Goal: Complete application form: Complete application form

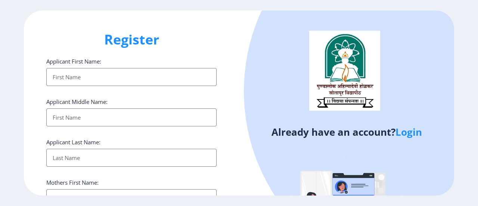
select select
click at [96, 73] on input "Applicant First Name:" at bounding box center [131, 77] width 170 height 18
type input "[PERSON_NAME]"
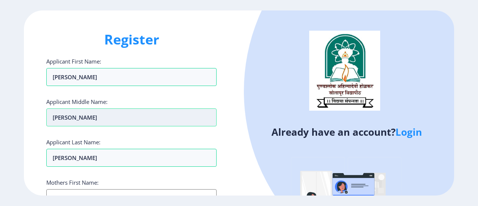
click at [90, 119] on input "[PERSON_NAME]" at bounding box center [131, 117] width 170 height 18
type input "C"
click at [64, 117] on input "Annso" at bounding box center [131, 117] width 170 height 18
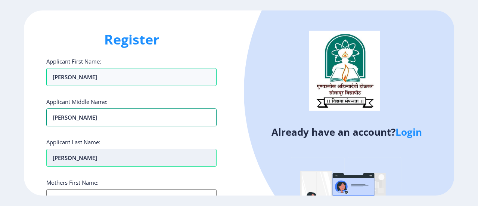
type input "[PERSON_NAME]"
click at [79, 86] on input "[PERSON_NAME]" at bounding box center [131, 77] width 170 height 18
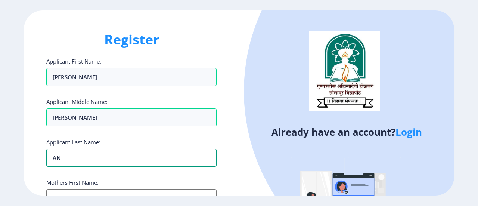
type input "A"
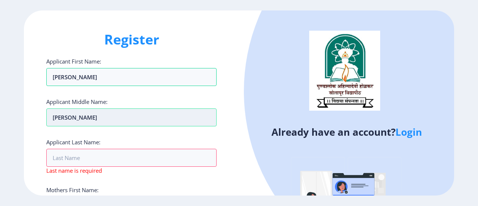
click at [81, 86] on input "[PERSON_NAME]" at bounding box center [131, 77] width 170 height 18
type input "A"
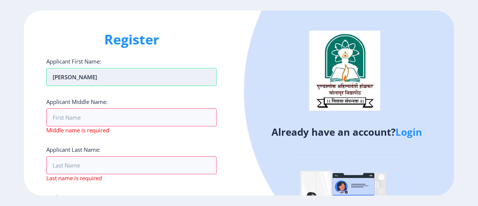
click at [88, 74] on input "[PERSON_NAME]" at bounding box center [131, 77] width 170 height 18
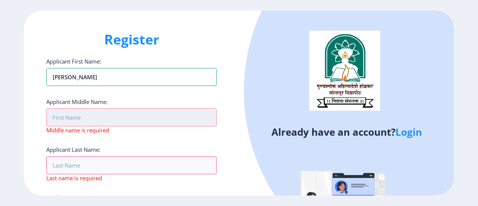
type input "[PERSON_NAME]"
click at [99, 117] on input "Applicant First Name:" at bounding box center [131, 117] width 170 height 18
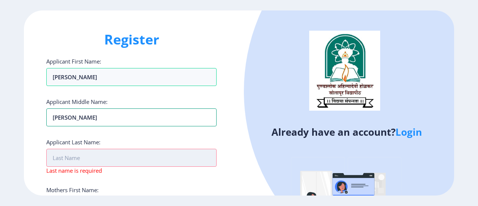
type input "[PERSON_NAME]"
click at [92, 154] on input "Applicant First Name:" at bounding box center [131, 158] width 170 height 18
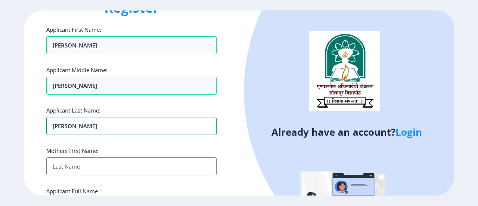
scroll to position [75, 0]
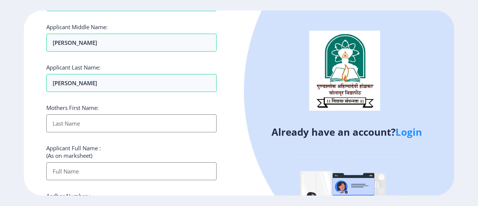
drag, startPoint x: 64, startPoint y: 81, endPoint x: 171, endPoint y: 137, distance: 121.0
click at [203, 145] on div "Applicant Full Name : (As on marksheet)" at bounding box center [131, 162] width 170 height 36
drag, startPoint x: 56, startPoint y: 80, endPoint x: 63, endPoint y: 85, distance: 8.0
click at [56, 80] on input "[PERSON_NAME]" at bounding box center [131, 83] width 170 height 18
type input "[PERSON_NAME]"
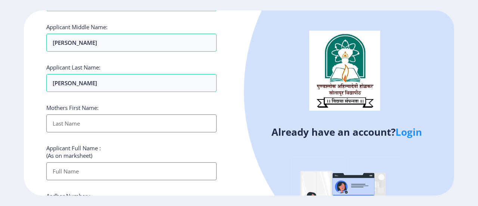
click at [96, 121] on input "Applicant First Name:" at bounding box center [131, 123] width 170 height 18
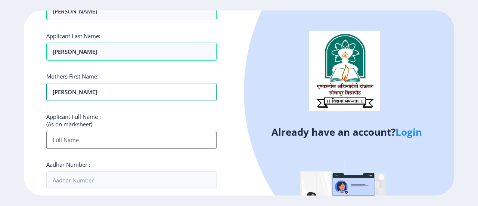
scroll to position [149, 0]
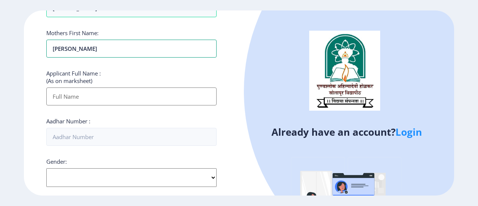
type input "[PERSON_NAME]"
click at [84, 95] on input "Applicant First Name:" at bounding box center [131, 96] width 170 height 18
type input "[PERSON_NAME] [PERSON_NAME]"
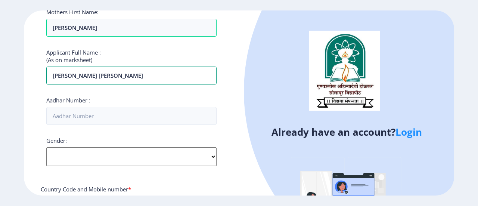
scroll to position [187, 0]
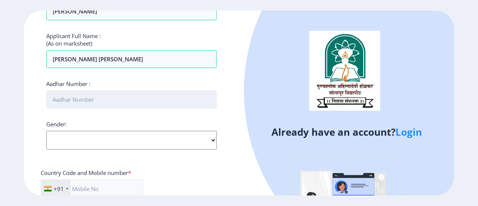
click at [95, 98] on input "Aadhar Number :" at bounding box center [131, 99] width 170 height 18
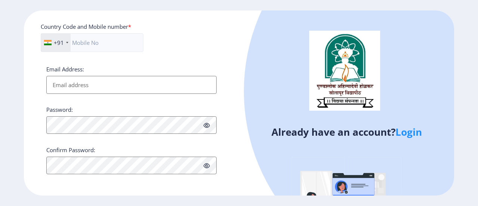
scroll to position [258, 0]
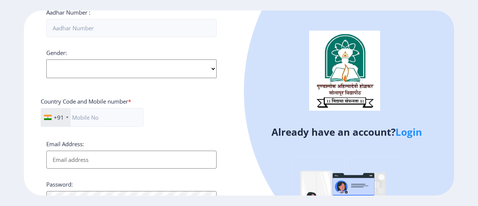
click at [207, 66] on div "Gender: Select Gender [DEMOGRAPHIC_DATA] [DEMOGRAPHIC_DATA] Other" at bounding box center [131, 63] width 170 height 29
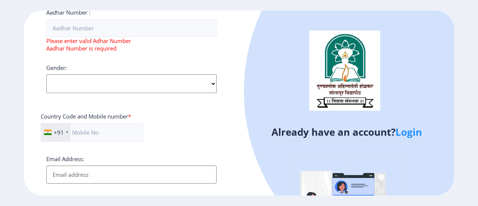
select select "[DEMOGRAPHIC_DATA]"
click at [46, 74] on select "Select Gender [DEMOGRAPHIC_DATA] [DEMOGRAPHIC_DATA] Other" at bounding box center [131, 83] width 170 height 19
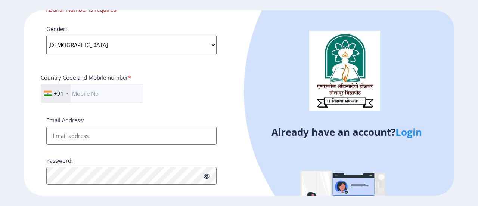
scroll to position [333, 0]
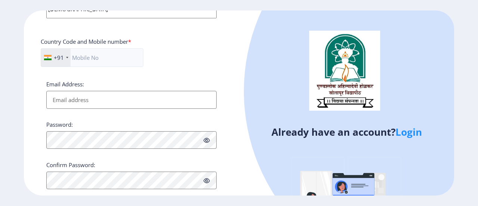
click at [146, 100] on input "Email Address:" at bounding box center [131, 100] width 170 height 18
type input "[EMAIL_ADDRESS][DOMAIN_NAME]"
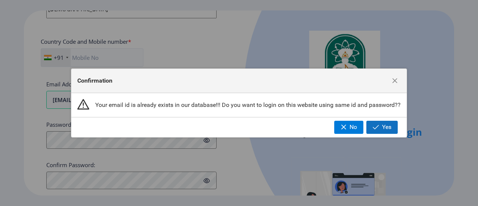
click at [379, 127] on span "button" at bounding box center [376, 127] width 6 height 6
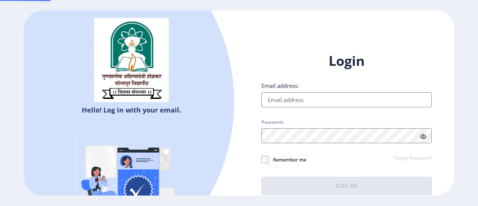
type input "[EMAIL_ADDRESS][DOMAIN_NAME]"
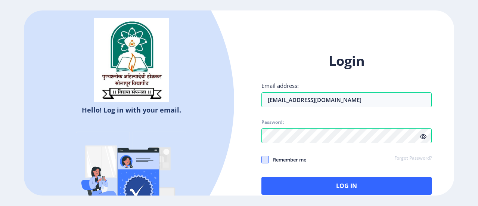
click at [269, 160] on span at bounding box center [265, 159] width 7 height 7
click at [262, 160] on input "Remember me" at bounding box center [262, 159] width 0 height 0
checkbox input "true"
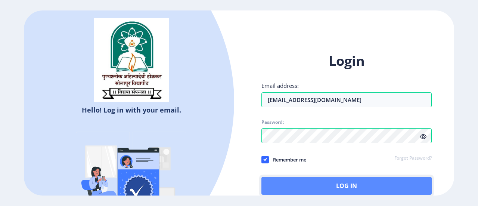
click at [344, 188] on button "Log In" at bounding box center [347, 186] width 170 height 18
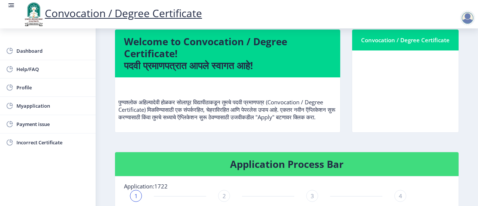
scroll to position [149, 0]
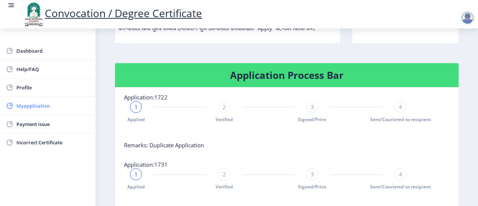
click at [43, 106] on span "Myapplication" at bounding box center [52, 105] width 73 height 9
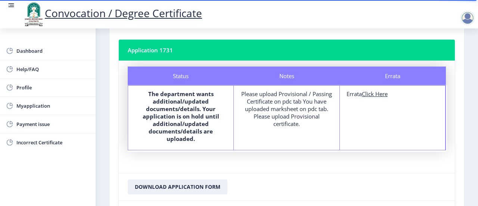
scroll to position [199, 0]
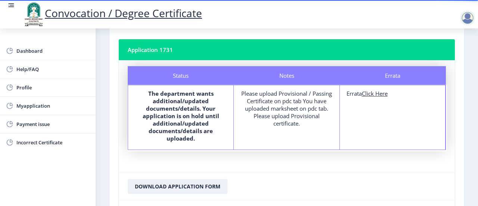
click at [374, 92] on u "Click Here" at bounding box center [375, 93] width 26 height 7
select select "Regular"
select select "2016"
select select "March"
select select "Grade B+"
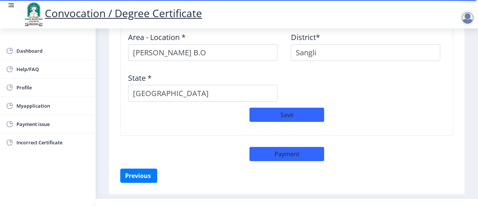
scroll to position [685, 0]
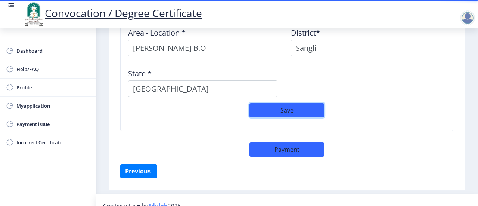
click at [287, 103] on button "Save" at bounding box center [287, 110] width 75 height 14
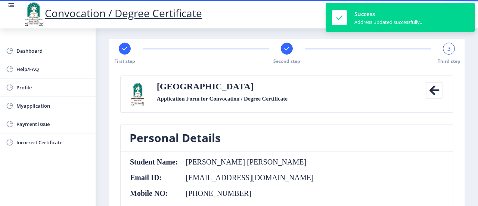
scroll to position [0, 0]
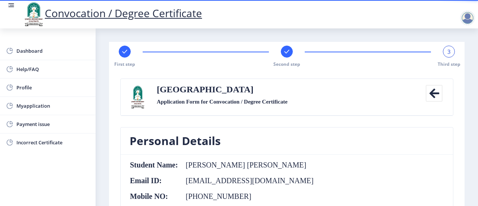
click at [449, 56] on div "3" at bounding box center [449, 52] width 12 height 12
click at [448, 53] on span "3" at bounding box center [449, 51] width 3 height 7
click at [284, 55] on rect at bounding box center [286, 51] width 7 height 7
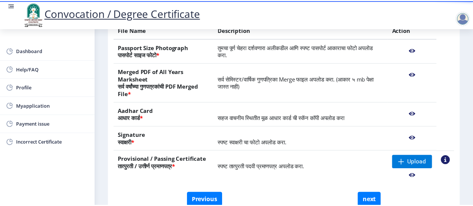
scroll to position [115, 0]
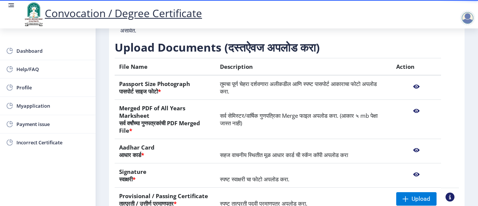
click at [413, 87] on nb-action at bounding box center [416, 86] width 40 height 13
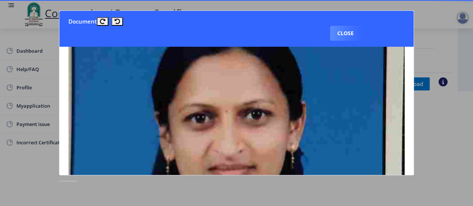
scroll to position [0, 0]
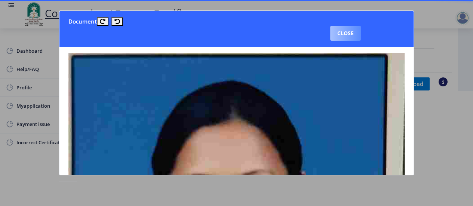
click at [344, 33] on button "Close" at bounding box center [345, 33] width 31 height 15
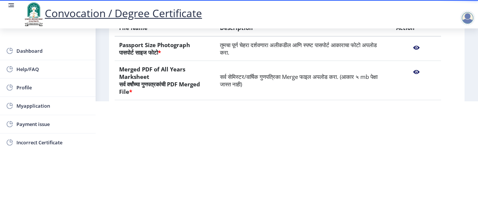
scroll to position [37, 0]
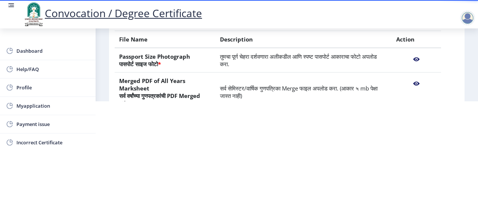
click at [415, 81] on nb-action at bounding box center [416, 83] width 40 height 13
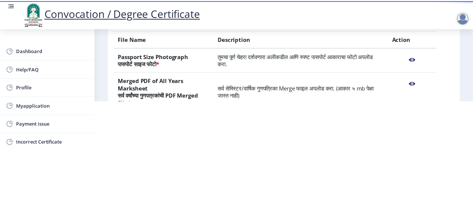
scroll to position [0, 0]
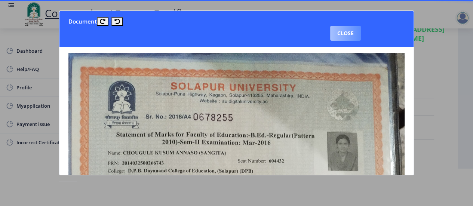
click at [343, 35] on button "Close" at bounding box center [345, 33] width 31 height 15
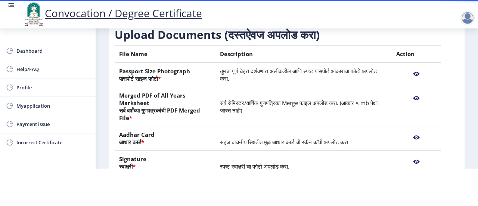
scroll to position [112, 0]
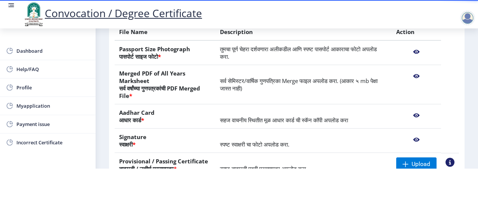
click at [415, 114] on nb-action at bounding box center [416, 115] width 40 height 13
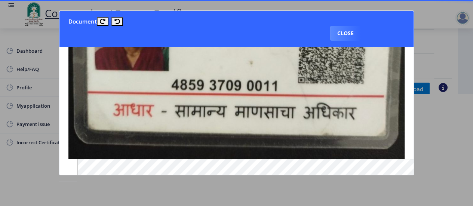
scroll to position [149, 0]
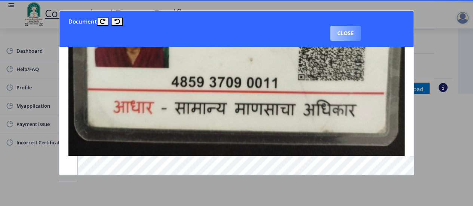
click at [340, 34] on button "Close" at bounding box center [345, 33] width 31 height 15
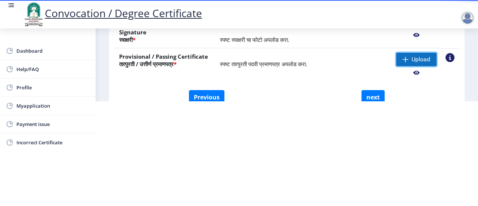
click at [405, 60] on span at bounding box center [406, 59] width 6 height 6
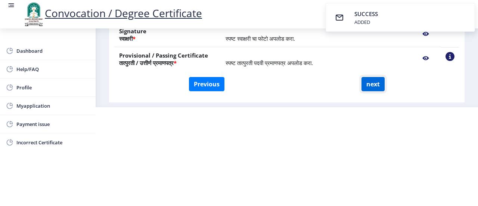
click at [377, 83] on button "next" at bounding box center [373, 84] width 23 height 14
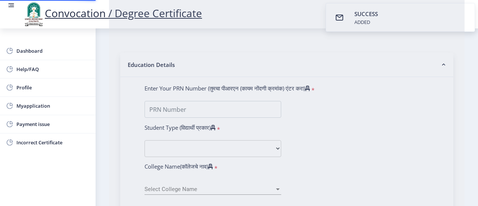
select select
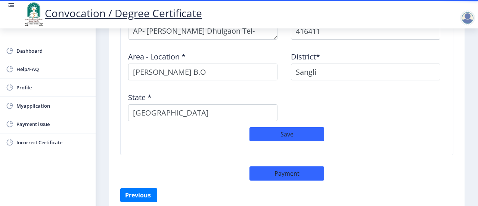
scroll to position [685, 0]
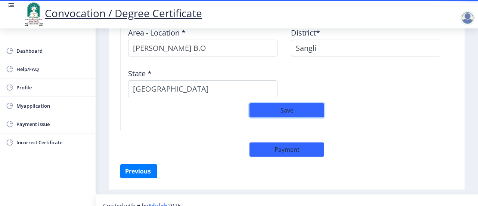
click at [281, 103] on button "Save" at bounding box center [287, 110] width 75 height 14
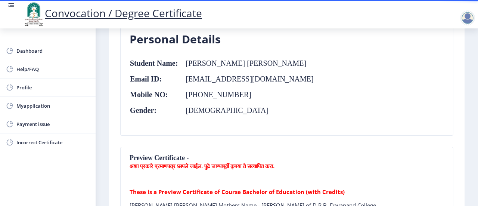
scroll to position [12, 0]
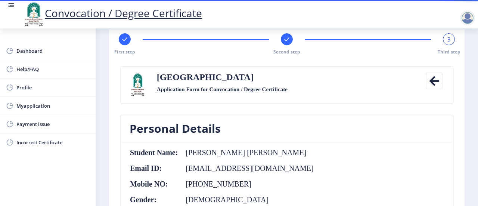
click at [449, 41] on div "3" at bounding box center [449, 39] width 12 height 12
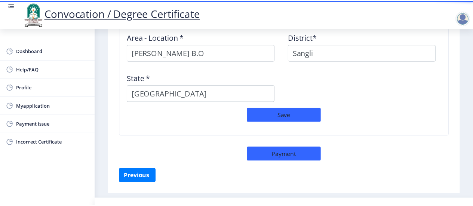
scroll to position [685, 0]
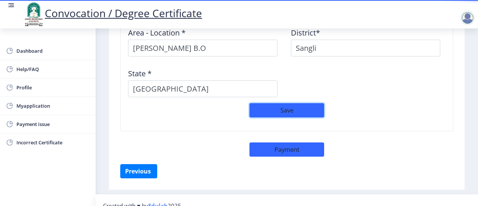
click at [297, 103] on button "Save" at bounding box center [287, 110] width 75 height 14
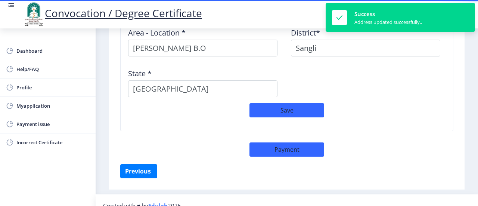
click at [383, 87] on div "Address Pincode * 416411 Area - Location * [PERSON_NAME][GEOGRAPHIC_DATA]* [GEO…" at bounding box center [287, 42] width 326 height 122
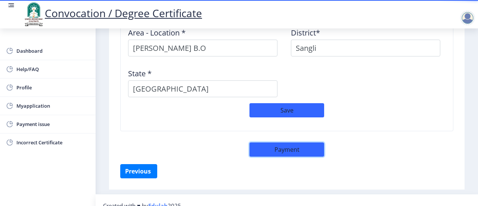
click at [289, 142] on button "Payment" at bounding box center [287, 149] width 75 height 14
select select "sealed"
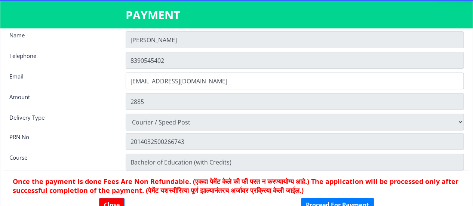
scroll to position [10, 0]
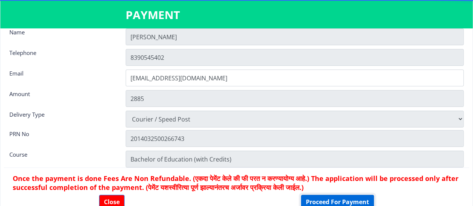
click at [336, 203] on button "Proceed For Payment" at bounding box center [337, 202] width 73 height 14
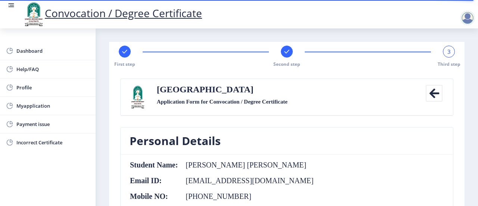
click at [448, 54] on span "3" at bounding box center [449, 51] width 3 height 7
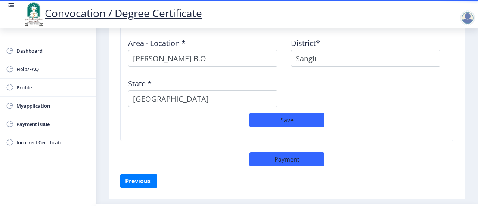
scroll to position [695, 0]
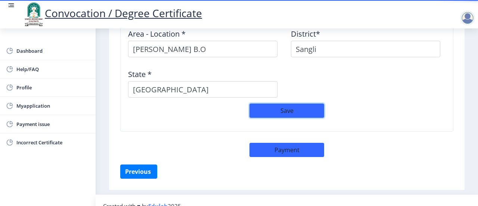
click at [294, 103] on button "Save" at bounding box center [287, 110] width 75 height 14
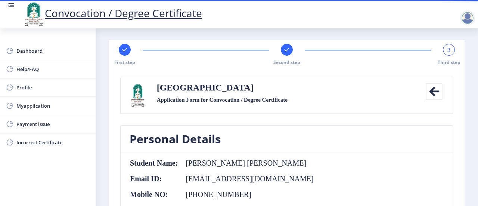
scroll to position [0, 0]
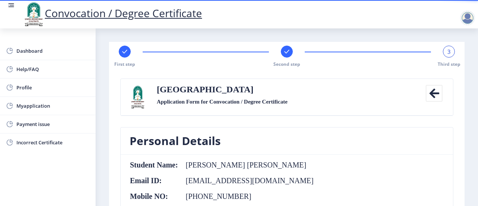
click at [446, 56] on div "3" at bounding box center [449, 52] width 12 height 12
click at [448, 52] on span "3" at bounding box center [449, 51] width 3 height 7
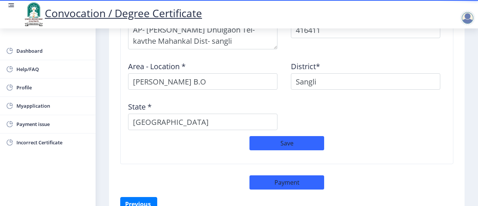
scroll to position [695, 0]
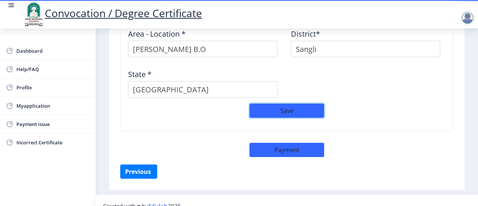
click at [283, 103] on button "Save" at bounding box center [287, 110] width 75 height 14
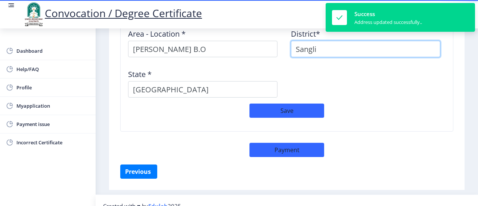
click at [389, 45] on input "Sangli" at bounding box center [365, 49] width 149 height 16
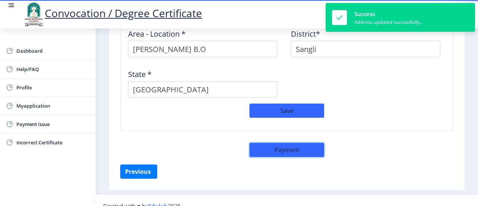
click at [281, 143] on button "Payment" at bounding box center [287, 150] width 75 height 14
select select "sealed"
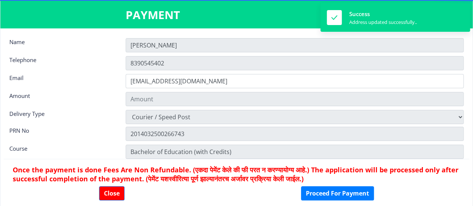
type input "2885"
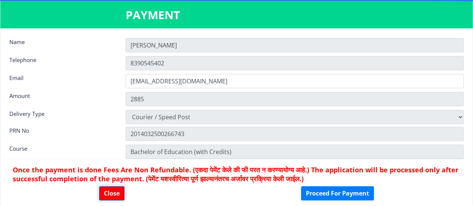
click at [107, 196] on button "Close" at bounding box center [111, 193] width 25 height 14
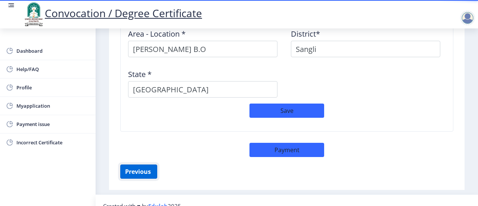
click at [146, 164] on button "Previous ‍" at bounding box center [138, 171] width 37 height 14
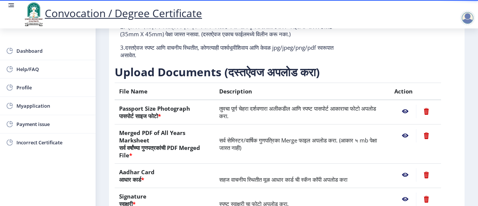
scroll to position [178, 0]
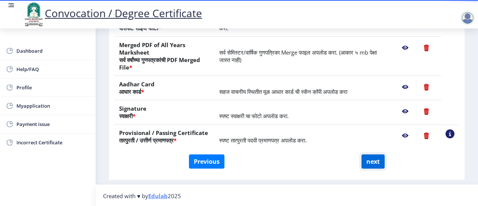
click at [372, 163] on button "next" at bounding box center [373, 161] width 23 height 14
select select
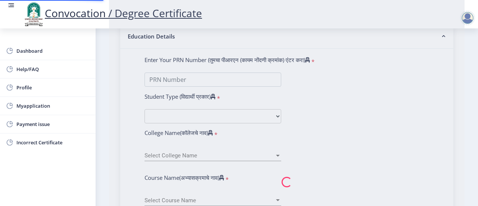
select select
type input "[PERSON_NAME] [PERSON_NAME]"
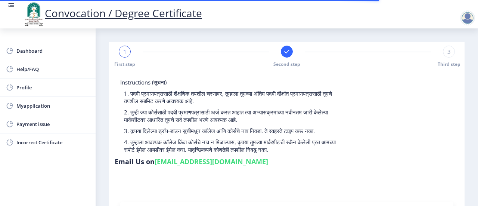
type input "2014032500266743"
select select "Regular"
select select "2016"
select select "March"
select select "SECOND CLASS"
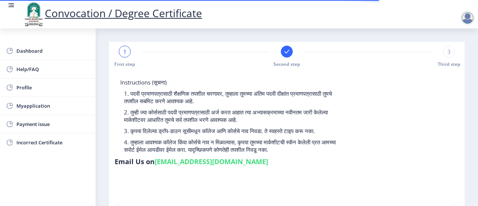
type input "604432"
type input "[PERSON_NAME]"
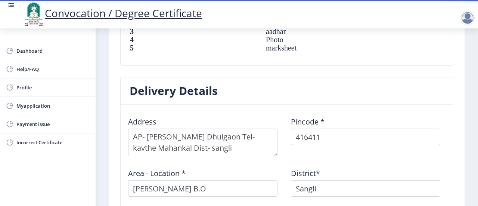
scroll to position [695, 0]
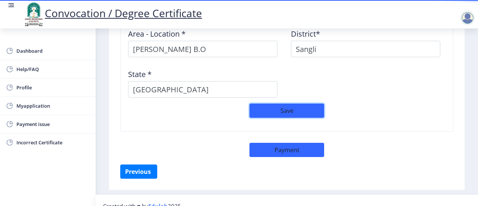
click at [295, 103] on button "Save" at bounding box center [287, 110] width 75 height 14
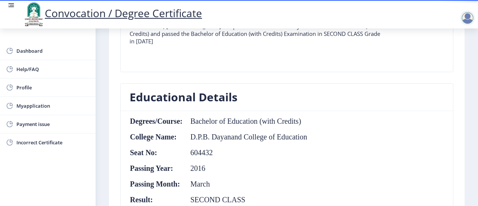
scroll to position [209, 0]
